Goal: Task Accomplishment & Management: Complete application form

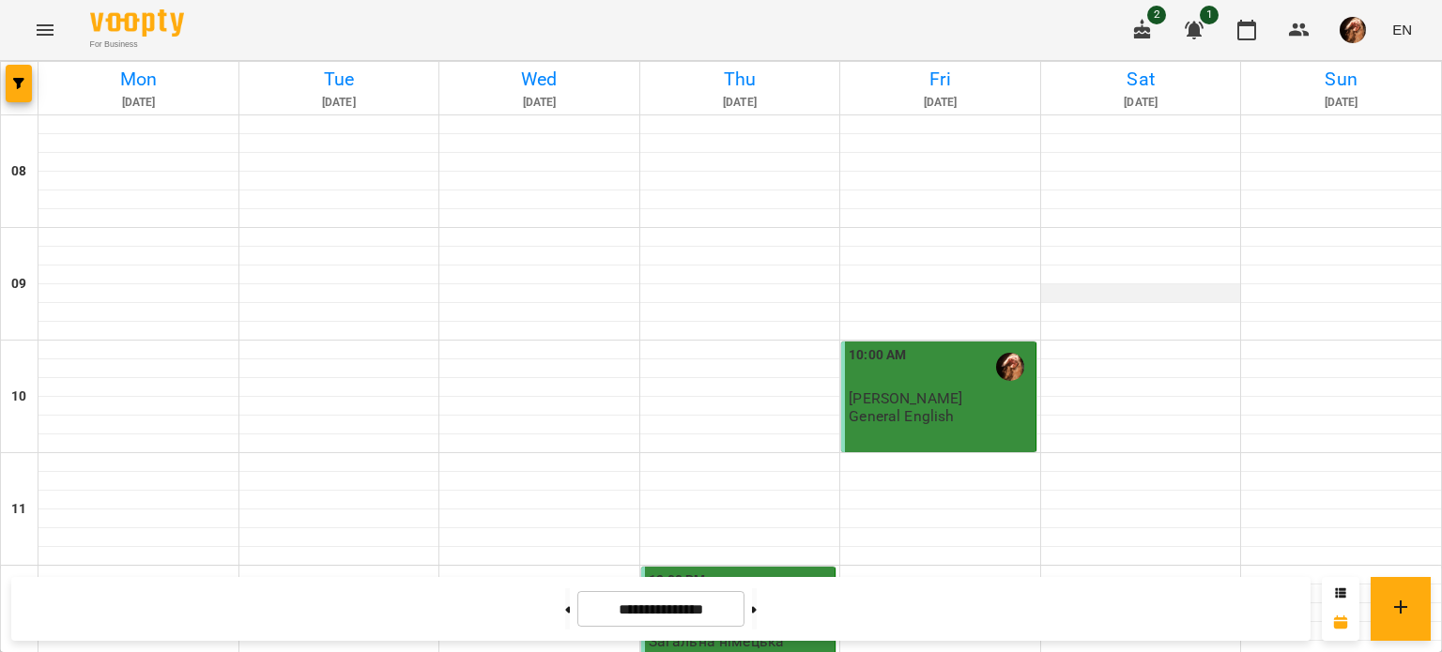
scroll to position [1236, 0]
click at [565, 605] on button at bounding box center [567, 609] width 5 height 41
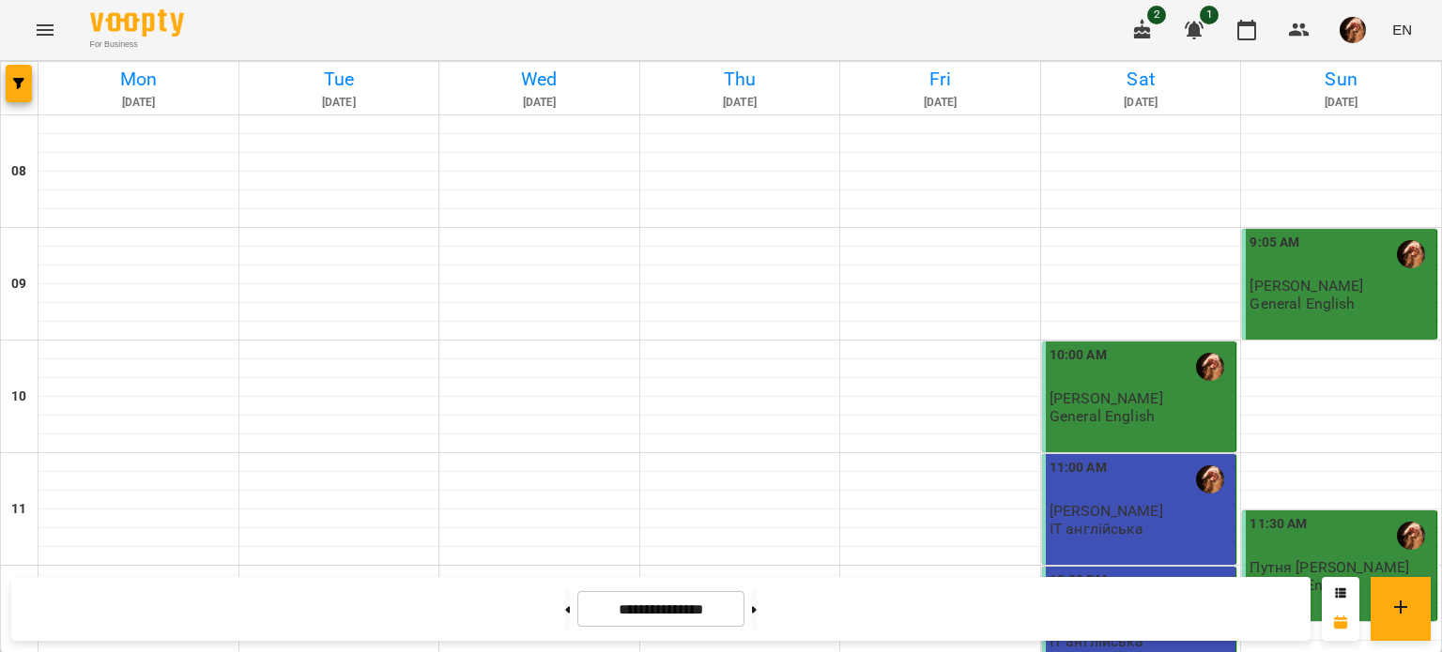
scroll to position [950, 0]
click at [757, 605] on button at bounding box center [754, 609] width 5 height 41
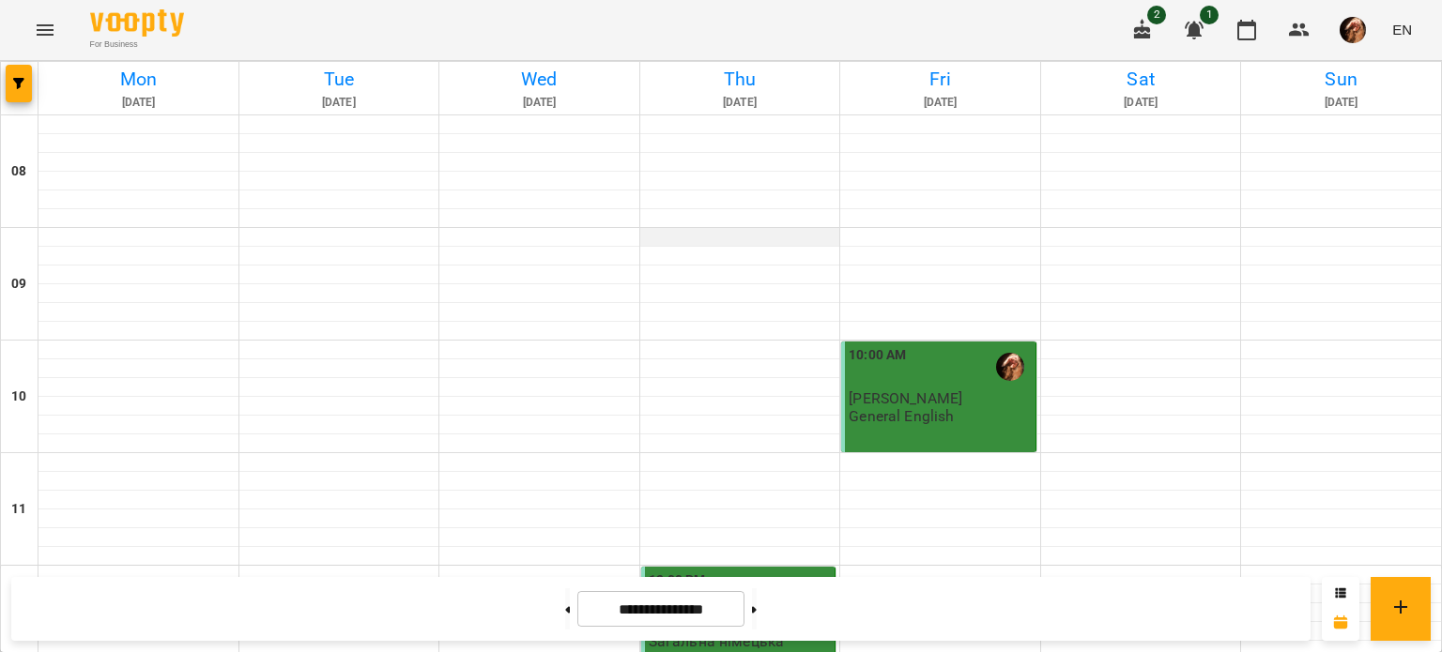
scroll to position [263, 0]
click at [565, 604] on button at bounding box center [567, 609] width 5 height 41
type input "**********"
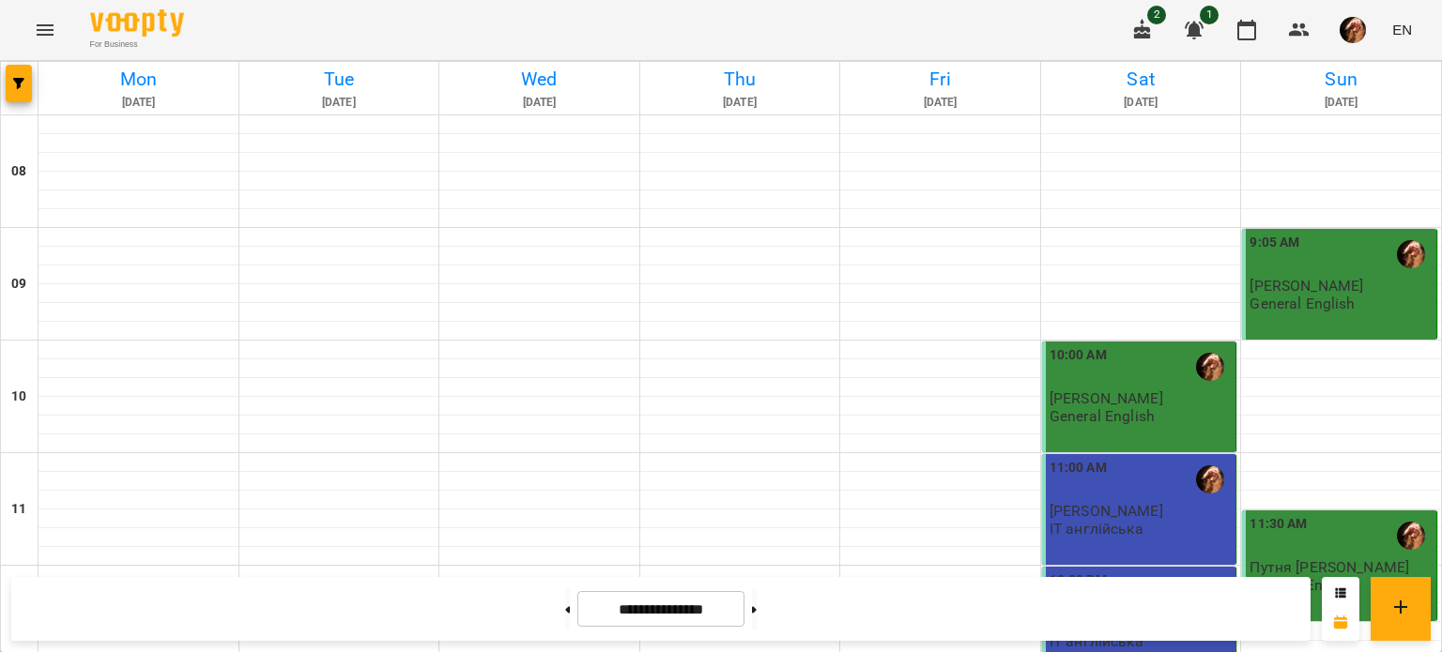
scroll to position [807, 0]
